Goal: Communication & Community: Answer question/provide support

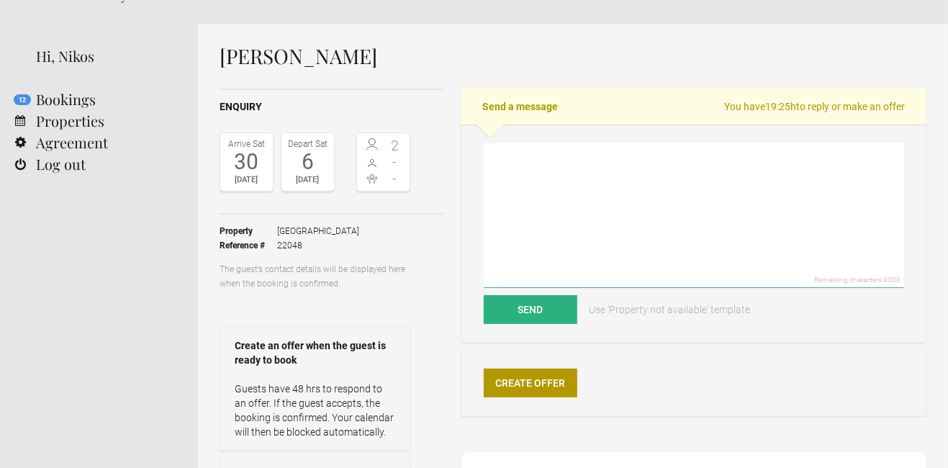
click at [564, 191] on textarea at bounding box center [694, 215] width 420 height 145
paste textarea "Lore Ips, Dolor sit ame cons adipisc. E seddoe tempor inc ut labo etdolor mag A…"
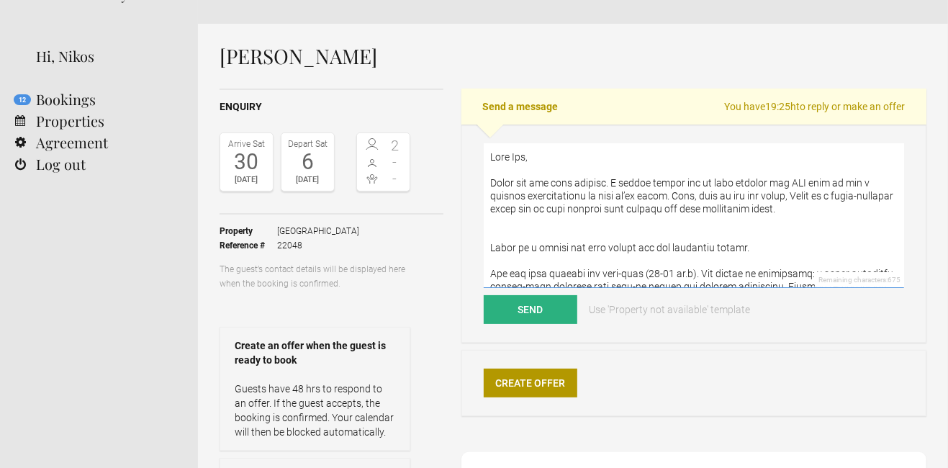
click at [520, 153] on textarea at bounding box center [694, 215] width 420 height 145
drag, startPoint x: 613, startPoint y: 179, endPoint x: 618, endPoint y: 216, distance: 37.0
click at [618, 216] on textarea at bounding box center [694, 215] width 420 height 145
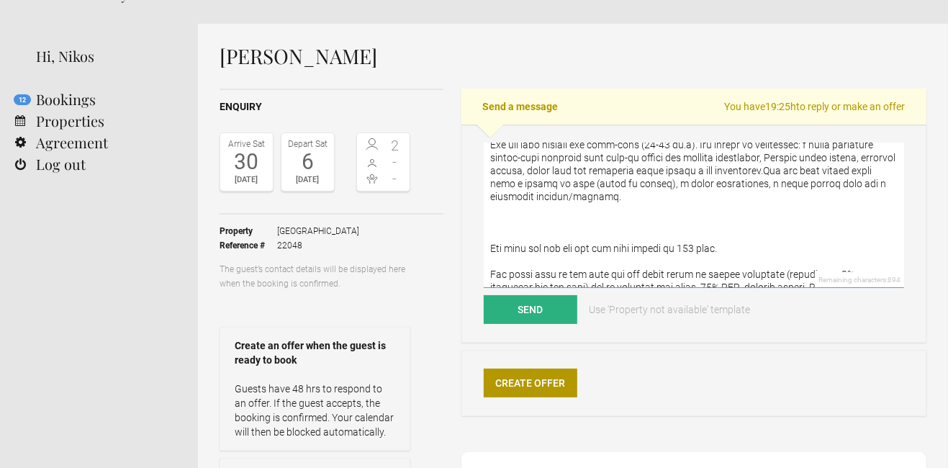
scroll to position [96, 0]
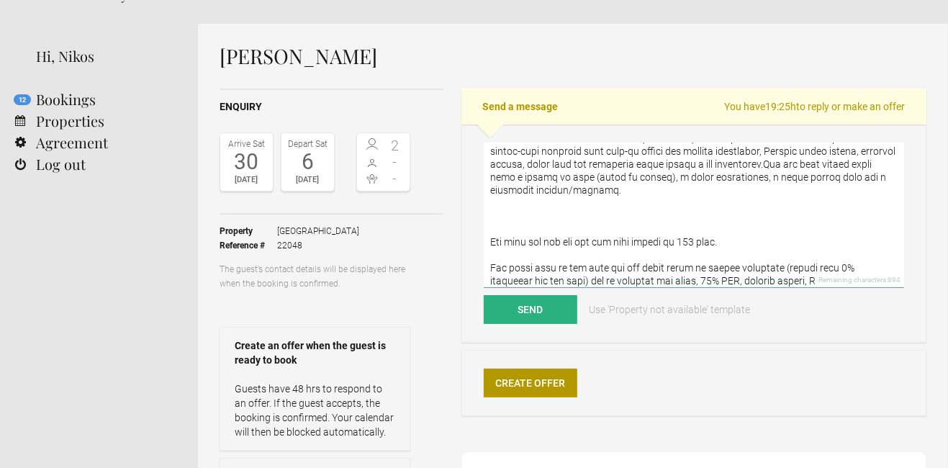
click at [683, 239] on textarea at bounding box center [694, 215] width 420 height 145
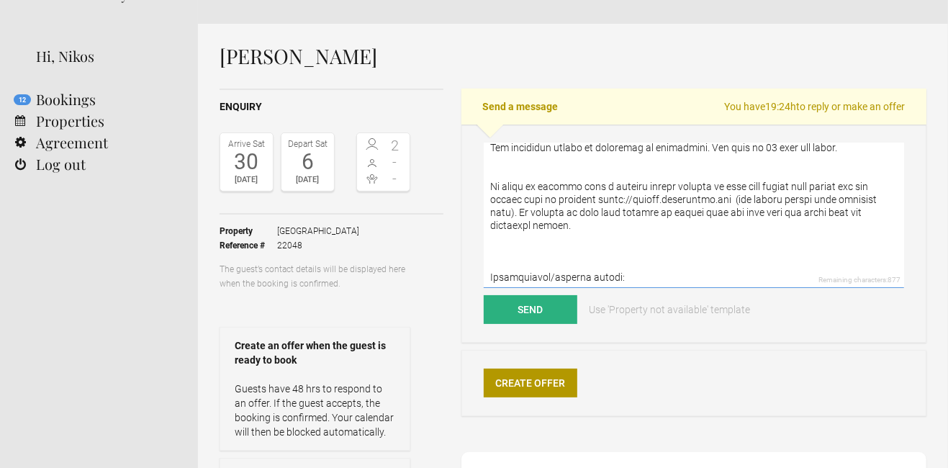
scroll to position [340, 0]
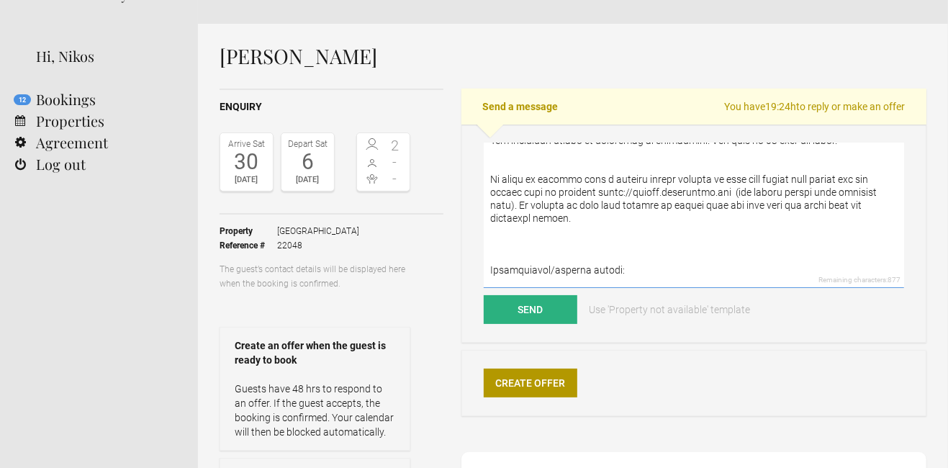
click at [556, 191] on textarea at bounding box center [694, 215] width 420 height 145
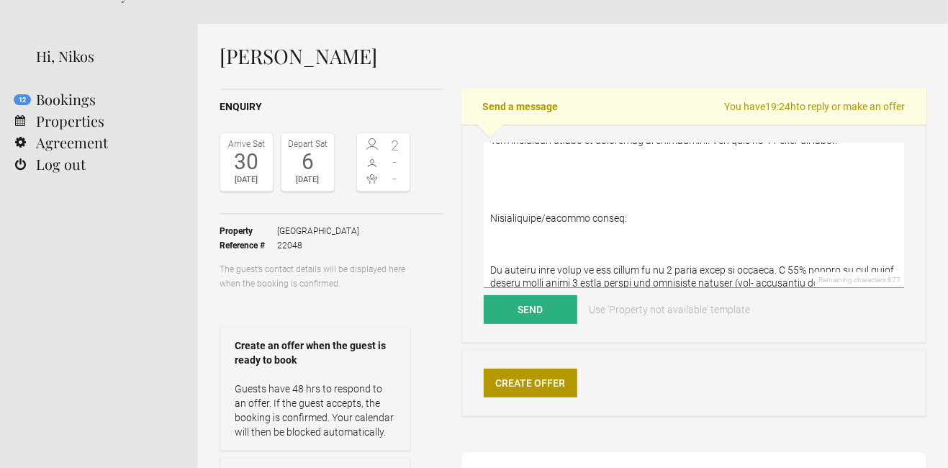
click at [556, 191] on textarea at bounding box center [694, 215] width 420 height 145
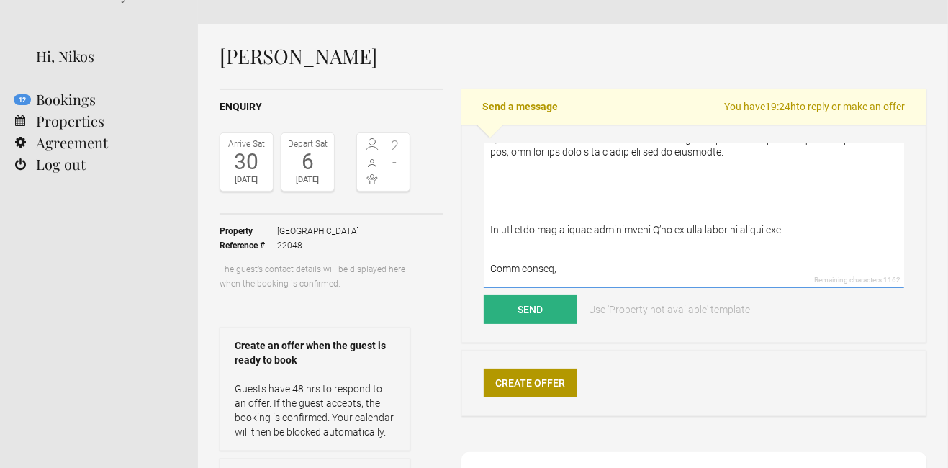
scroll to position [842, 0]
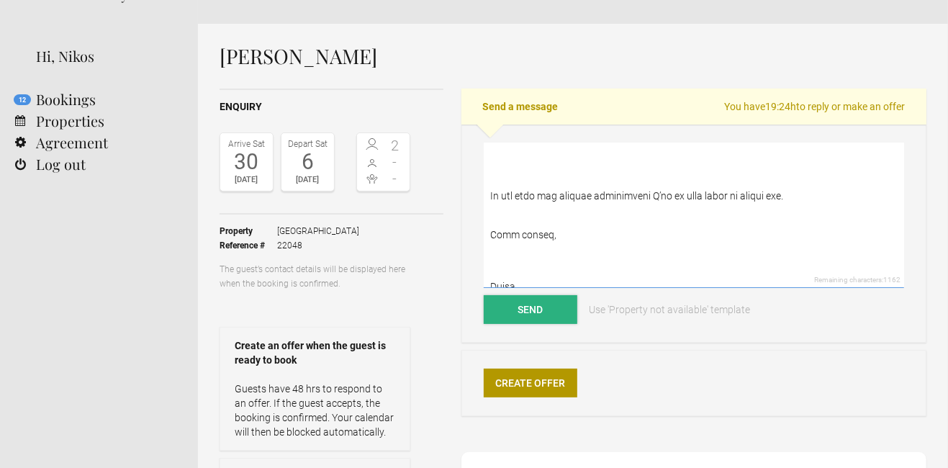
type textarea "Dear Monica, Thank you for your request. There is a vacant sea view studio for …"
click at [528, 317] on button "Send" at bounding box center [531, 309] width 94 height 29
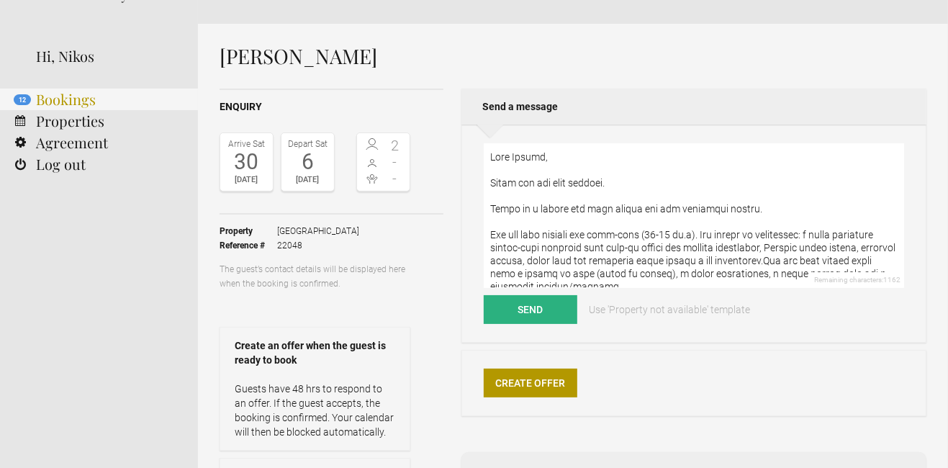
click at [91, 99] on link "12 Bookings" at bounding box center [99, 100] width 198 height 22
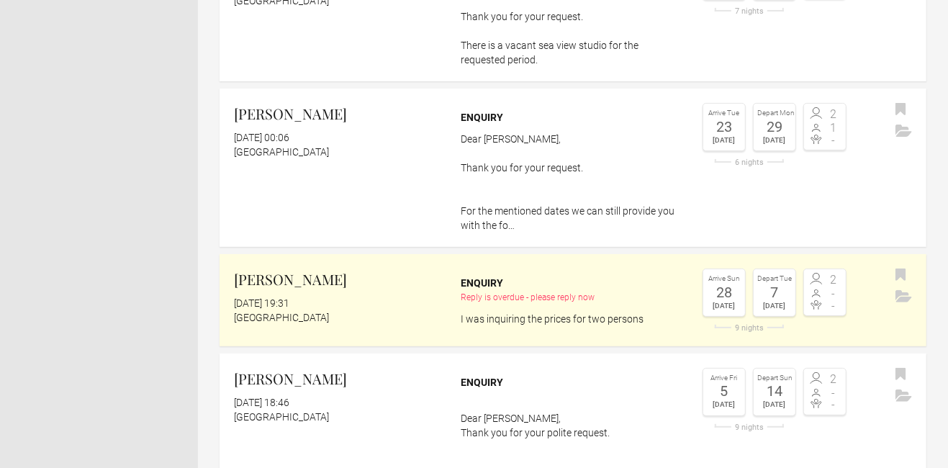
scroll to position [294, 0]
